Goal: Information Seeking & Learning: Understand process/instructions

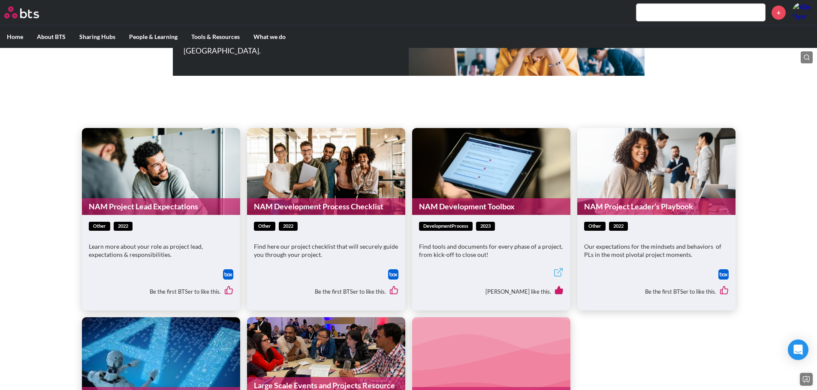
scroll to position [171, 0]
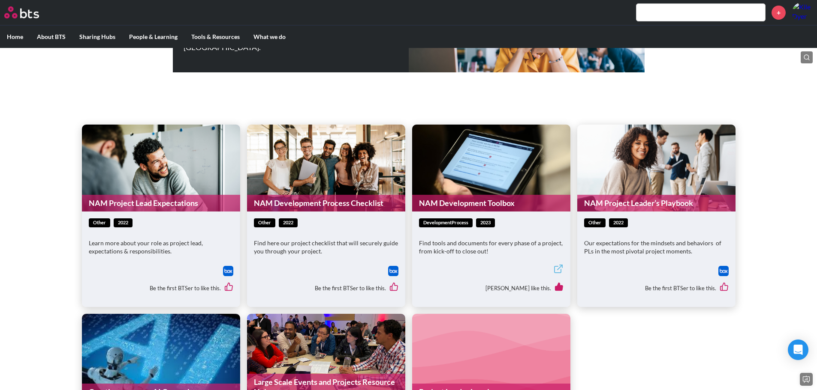
click at [348, 240] on p "Find here our project checklist that will securely guide you through your proje…" at bounding box center [326, 247] width 144 height 17
click at [333, 202] on link "NAM Development Process Checklist" at bounding box center [326, 203] width 158 height 17
click at [175, 234] on div "other 2022 Learn more about your role as project lead, expectations & responsib…" at bounding box center [161, 241] width 144 height 45
click at [173, 203] on link "NAM Project Lead Expectations" at bounding box center [161, 203] width 158 height 17
click at [465, 199] on link "NAM Development Toolbox" at bounding box center [491, 203] width 158 height 17
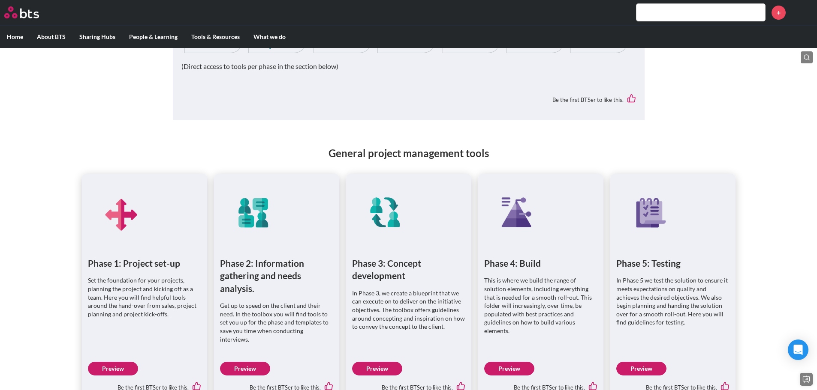
scroll to position [429, 0]
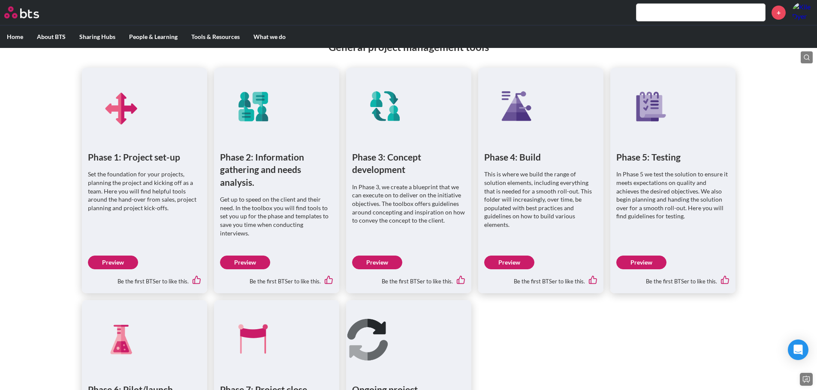
click at [106, 257] on link "Preview" at bounding box center [113, 263] width 50 height 14
